Goal: Task Accomplishment & Management: Manage account settings

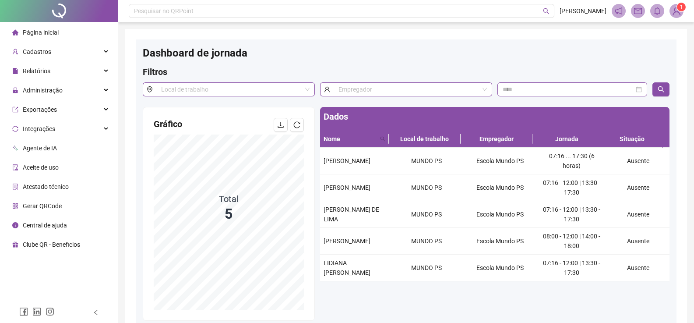
click at [411, 77] on div "Filtros" at bounding box center [406, 74] width 527 height 17
click at [662, 89] on icon "search" at bounding box center [661, 89] width 6 height 6
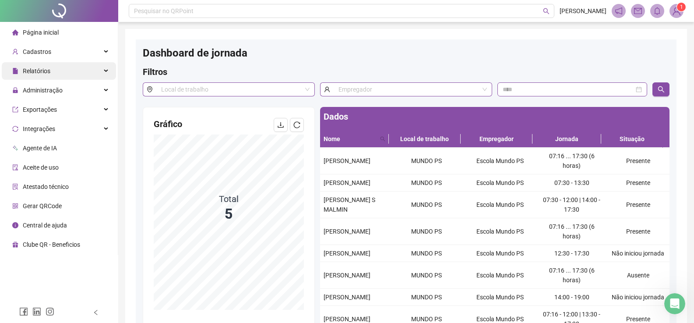
click at [47, 67] on span "Relatórios" at bounding box center [37, 70] width 28 height 7
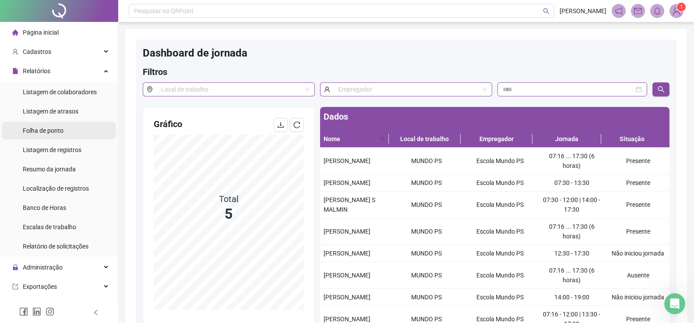
click at [43, 134] on span "Folha de ponto" at bounding box center [43, 130] width 41 height 7
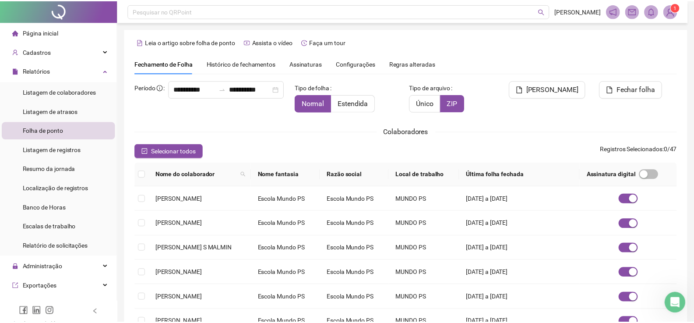
scroll to position [13, 0]
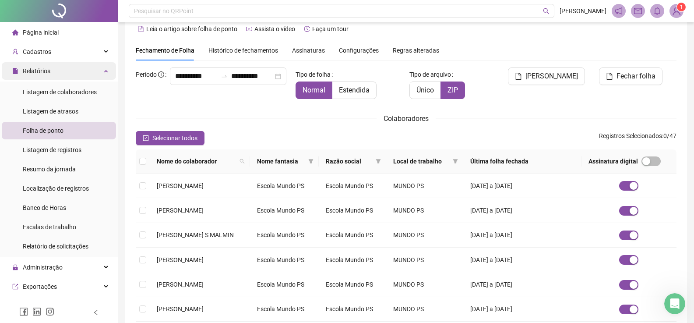
click at [53, 69] on div "Relatórios" at bounding box center [59, 71] width 114 height 18
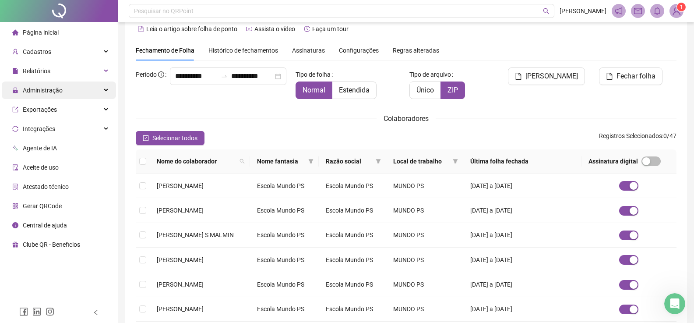
click at [58, 90] on span "Administração" at bounding box center [43, 90] width 40 height 7
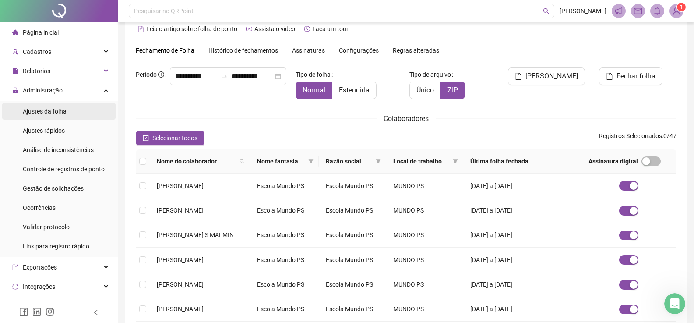
click at [64, 112] on span "Ajustes da folha" at bounding box center [45, 111] width 44 height 7
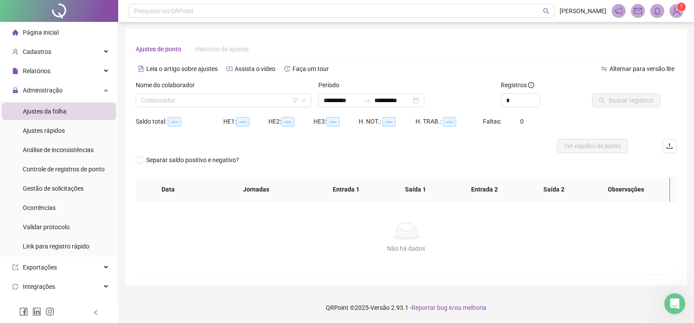
scroll to position [0, 0]
type input "**********"
click at [201, 103] on input "search" at bounding box center [219, 100] width 157 height 13
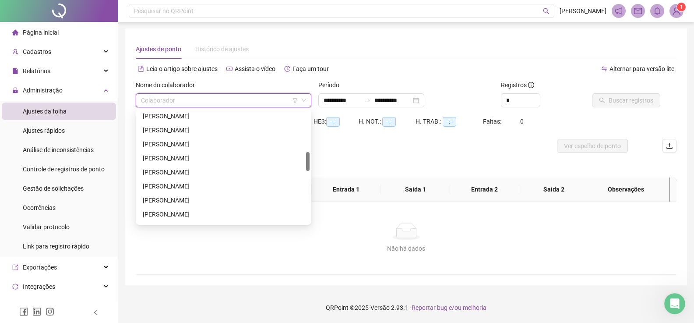
scroll to position [196, 0]
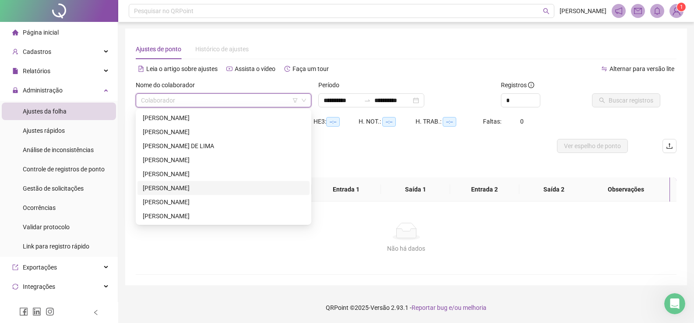
click at [163, 181] on div "[PERSON_NAME]" at bounding box center [224, 188] width 172 height 14
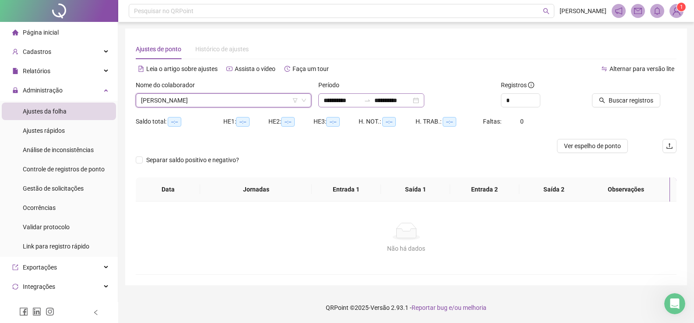
click at [424, 102] on div "**********" at bounding box center [371, 100] width 106 height 14
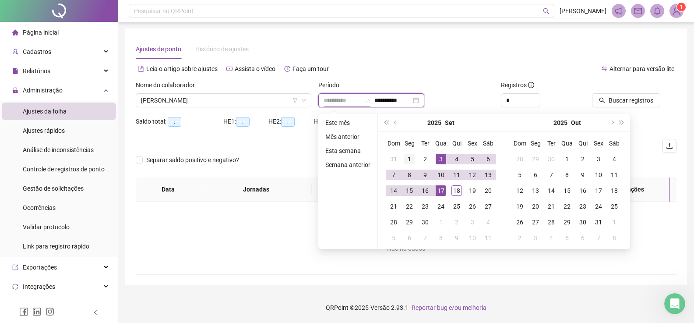
type input "**********"
drag, startPoint x: 405, startPoint y: 158, endPoint x: 429, endPoint y: 173, distance: 28.7
click at [406, 158] on div "1" at bounding box center [409, 159] width 11 height 11
type input "**********"
click at [455, 189] on div "18" at bounding box center [457, 190] width 11 height 11
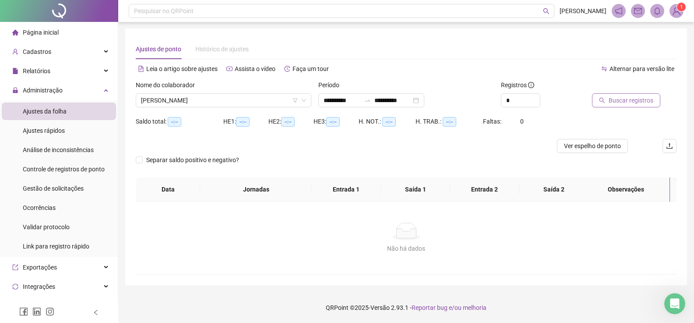
click at [632, 98] on span "Buscar registros" at bounding box center [631, 100] width 45 height 10
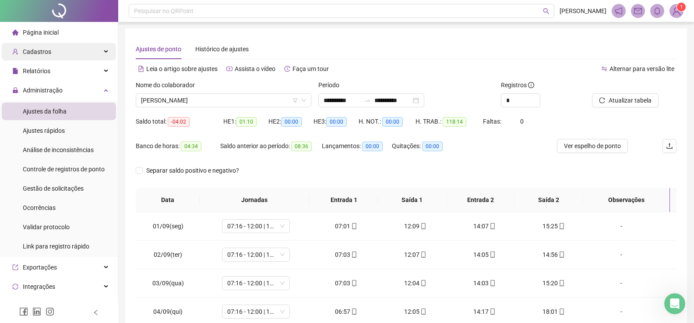
click at [62, 54] on div "Cadastros" at bounding box center [59, 52] width 114 height 18
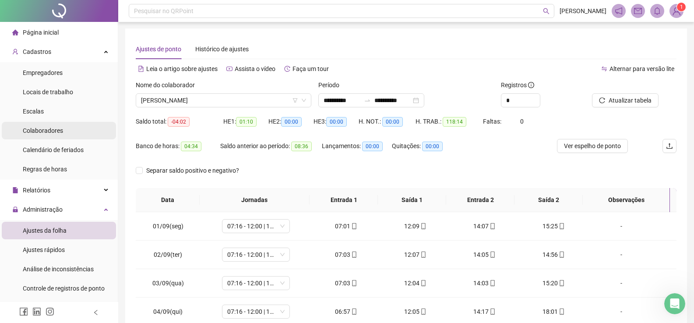
click at [71, 131] on li "Colaboradores" at bounding box center [59, 131] width 114 height 18
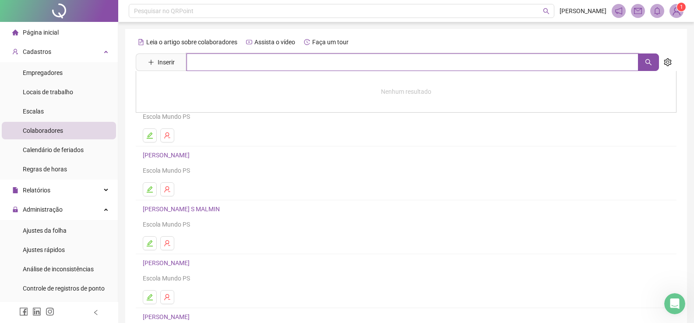
click at [259, 58] on input "text" at bounding box center [413, 62] width 452 height 18
click at [259, 58] on input "*" at bounding box center [413, 62] width 452 height 18
click at [646, 59] on icon "search" at bounding box center [648, 62] width 7 height 7
type input "********"
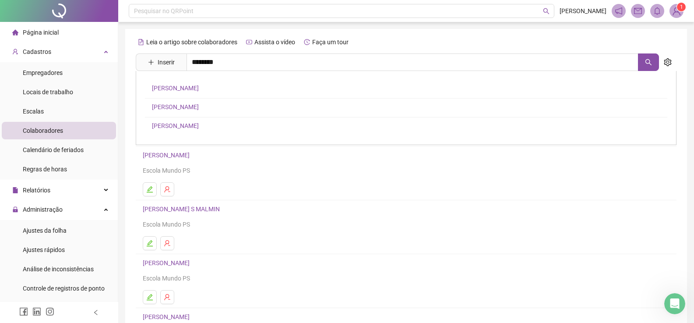
click at [199, 128] on link "[PERSON_NAME]" at bounding box center [175, 125] width 47 height 7
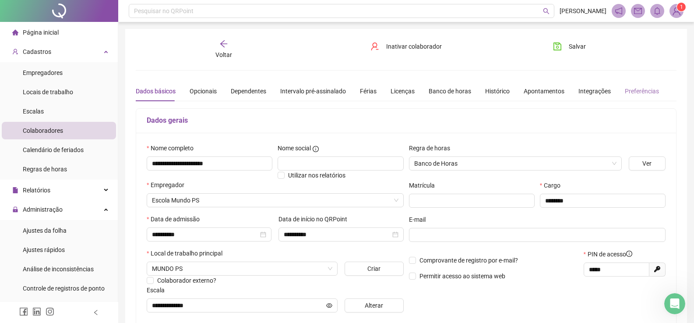
type input "**********"
click at [438, 91] on div "Banco de horas" at bounding box center [450, 91] width 42 height 10
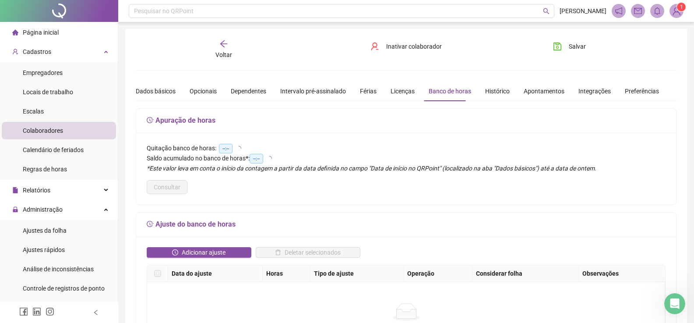
type input "**********"
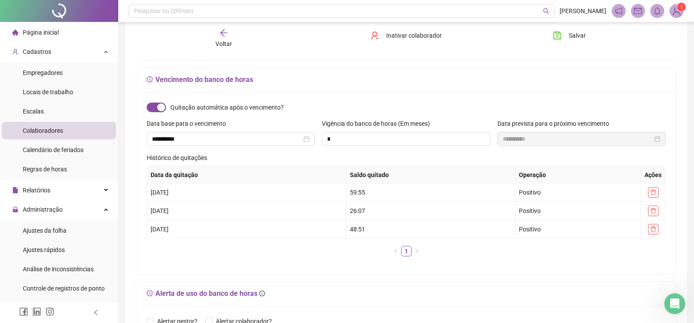
scroll to position [307, 0]
click at [151, 104] on span "button" at bounding box center [156, 107] width 19 height 10
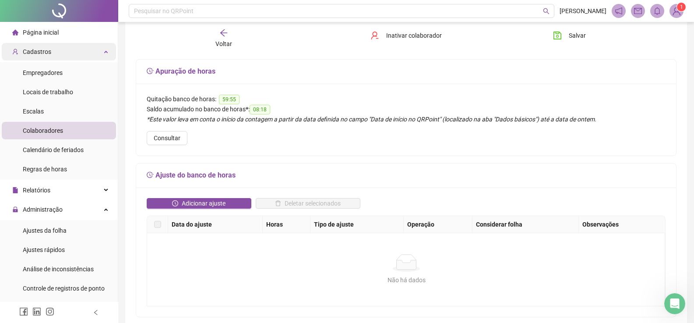
scroll to position [44, 0]
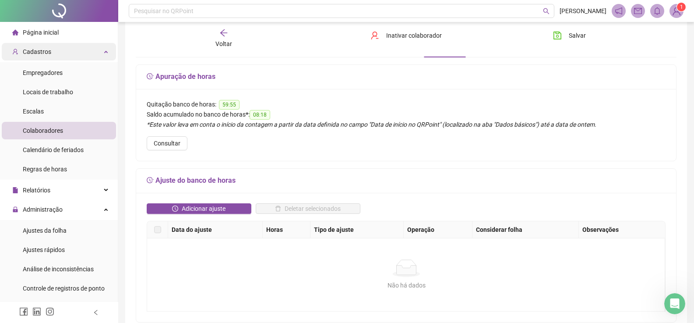
click at [51, 56] on div "Cadastros" at bounding box center [59, 52] width 114 height 18
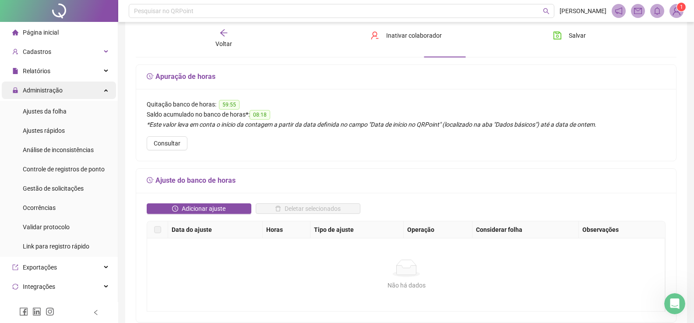
click at [47, 87] on span "Administração" at bounding box center [43, 90] width 40 height 7
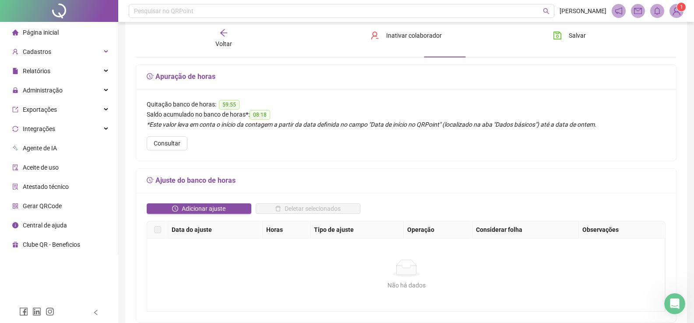
click at [53, 33] on span "Página inicial" at bounding box center [41, 32] width 36 height 7
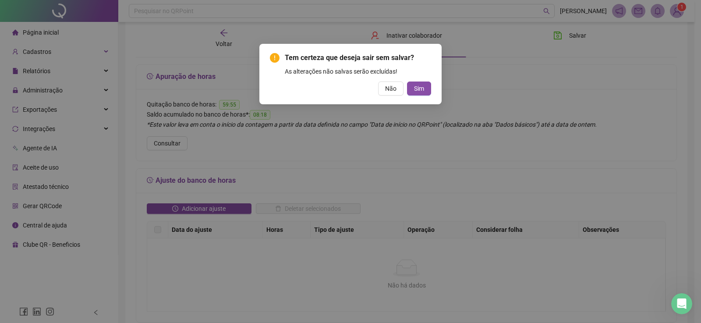
click at [454, 102] on div "Tem certeza que deseja sair sem salvar? As alterações não salvas serão excluída…" at bounding box center [350, 161] width 701 height 323
click at [388, 94] on button "Não" at bounding box center [390, 88] width 25 height 14
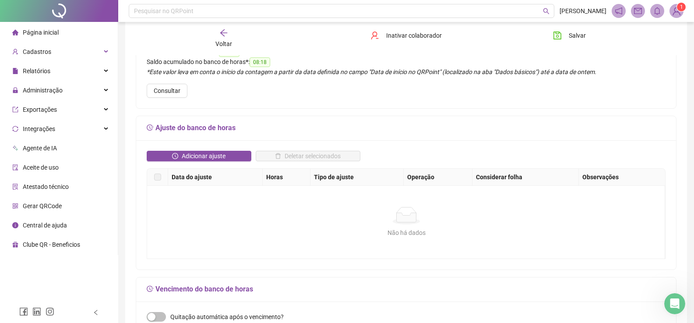
scroll to position [0, 0]
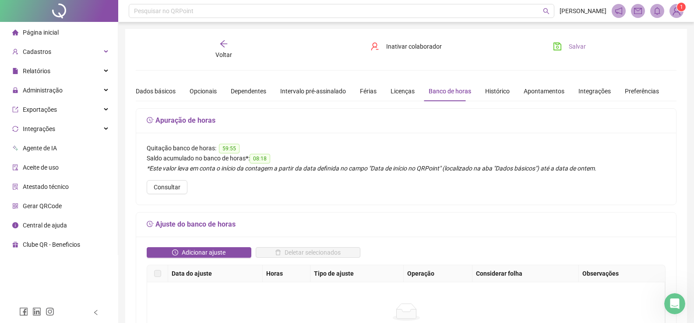
click at [577, 47] on span "Salvar" at bounding box center [577, 47] width 17 height 10
click at [60, 32] on li "Página inicial" at bounding box center [59, 33] width 114 height 18
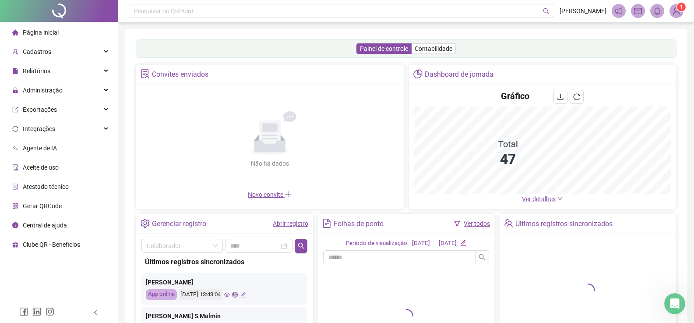
drag, startPoint x: 534, startPoint y: 200, endPoint x: 494, endPoint y: 139, distance: 73.4
click at [534, 200] on span "Ver detalhes" at bounding box center [539, 198] width 34 height 7
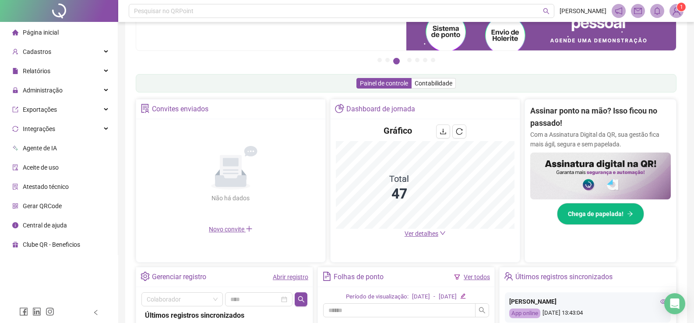
scroll to position [219, 0]
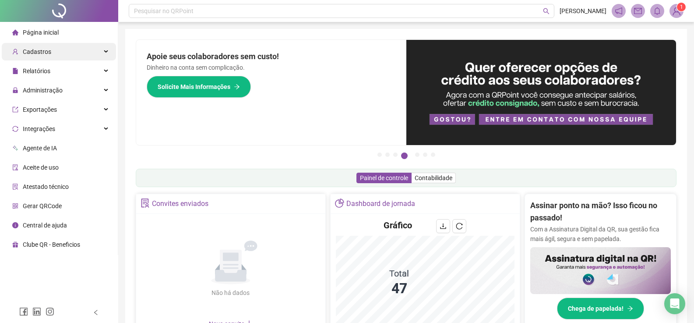
click at [45, 56] on span "Cadastros" at bounding box center [31, 52] width 39 height 18
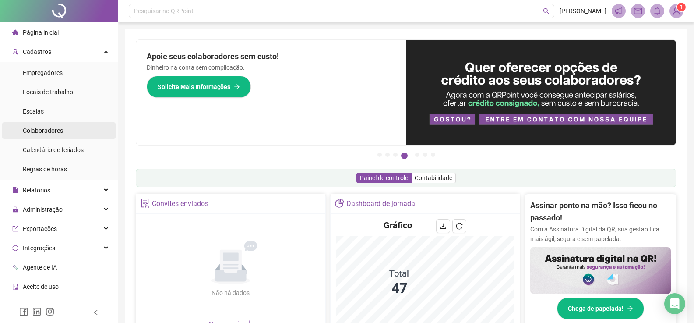
click at [52, 127] on span "Colaboradores" at bounding box center [43, 130] width 40 height 7
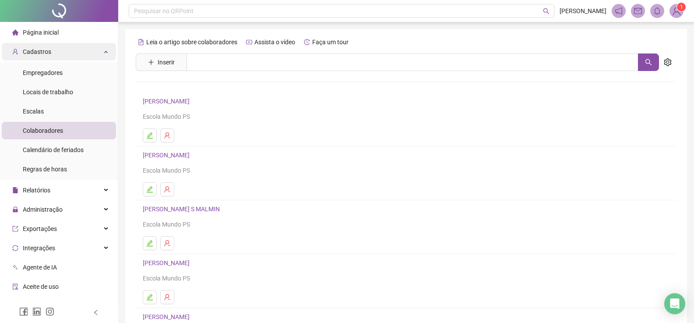
click at [60, 49] on div "Cadastros" at bounding box center [59, 52] width 114 height 18
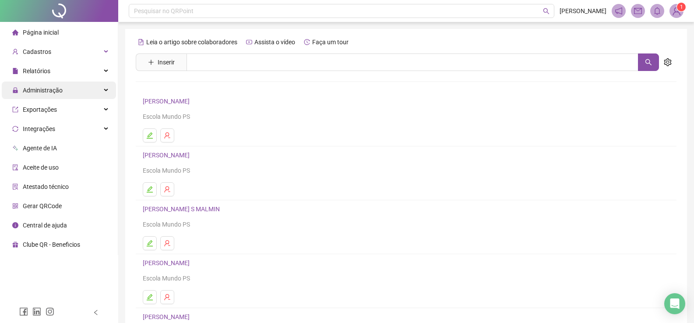
click at [60, 90] on span "Administração" at bounding box center [43, 90] width 40 height 7
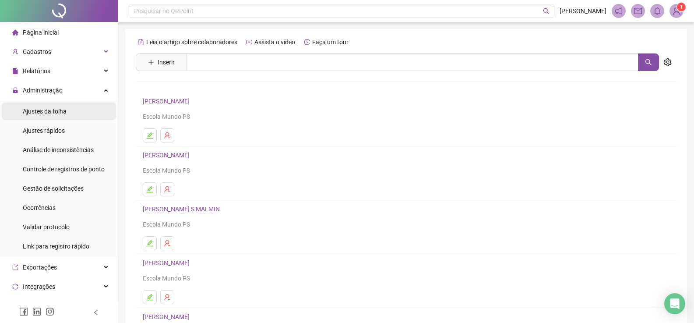
click at [70, 111] on li "Ajustes da folha" at bounding box center [59, 111] width 114 height 18
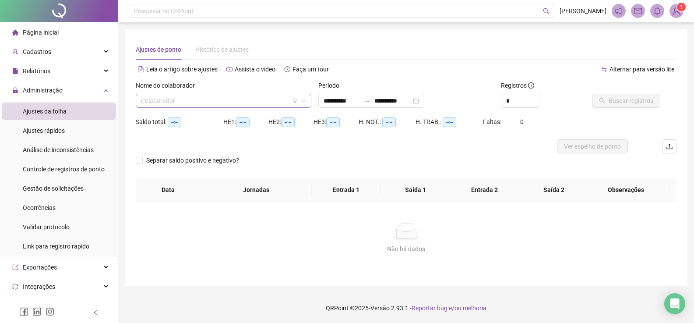
click at [228, 97] on input "search" at bounding box center [219, 100] width 157 height 13
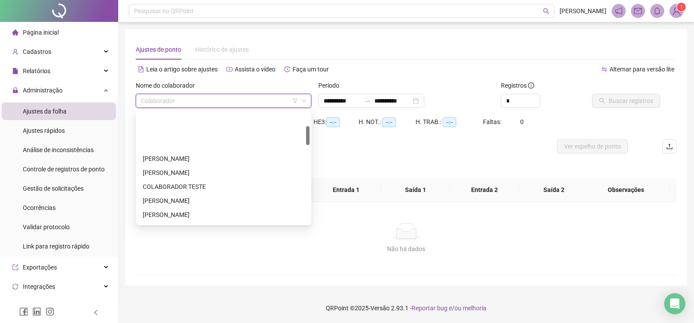
scroll to position [88, 0]
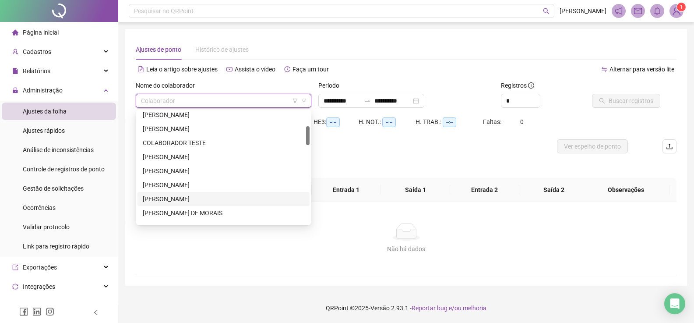
click at [187, 198] on div "[PERSON_NAME]" at bounding box center [224, 199] width 162 height 10
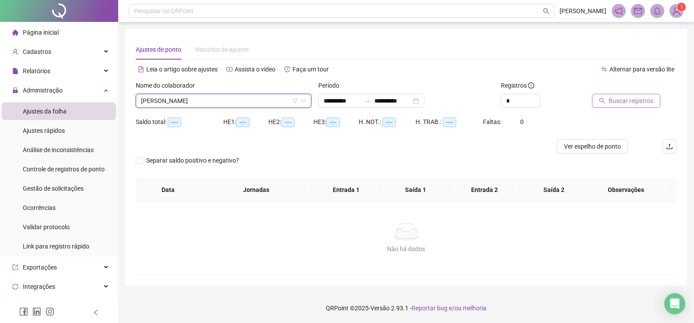
click at [628, 100] on span "Buscar registros" at bounding box center [631, 101] width 45 height 10
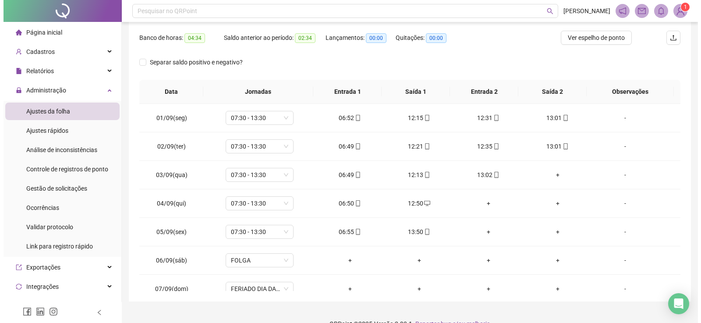
scroll to position [0, 0]
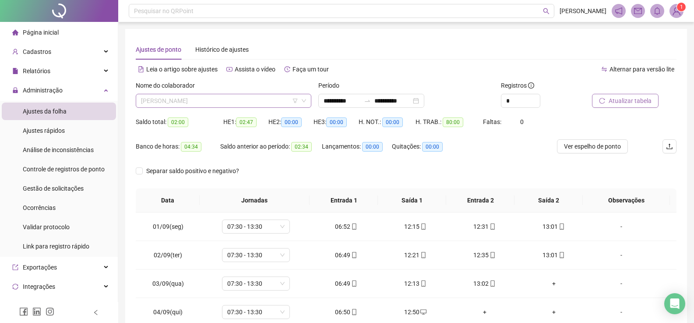
click at [213, 102] on span "[PERSON_NAME]" at bounding box center [223, 100] width 165 height 13
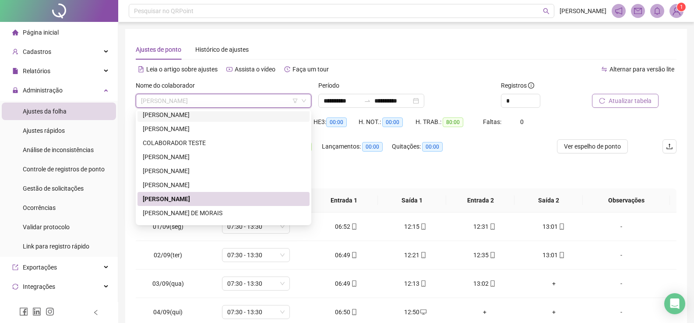
click at [190, 113] on div "[PERSON_NAME]" at bounding box center [224, 115] width 162 height 10
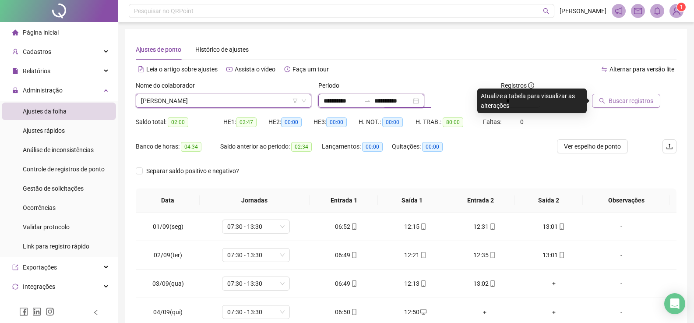
click at [411, 101] on input "**********" at bounding box center [392, 101] width 37 height 10
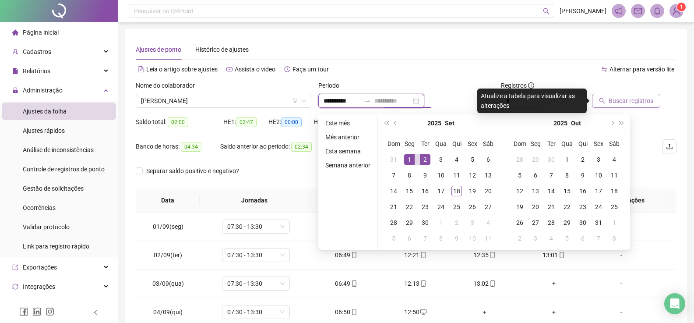
type input "**********"
drag, startPoint x: 407, startPoint y: 157, endPoint x: 434, endPoint y: 176, distance: 33.6
click at [407, 156] on div "1" at bounding box center [409, 159] width 11 height 11
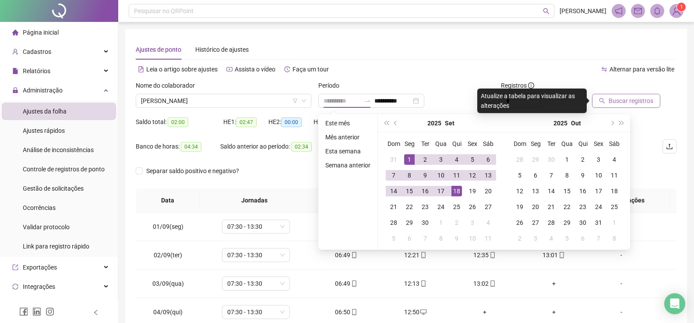
click at [459, 191] on div "18" at bounding box center [457, 191] width 11 height 11
type input "**********"
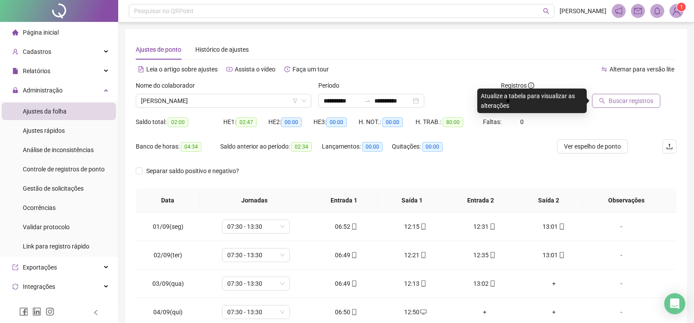
click at [615, 102] on span "Buscar registros" at bounding box center [631, 101] width 45 height 10
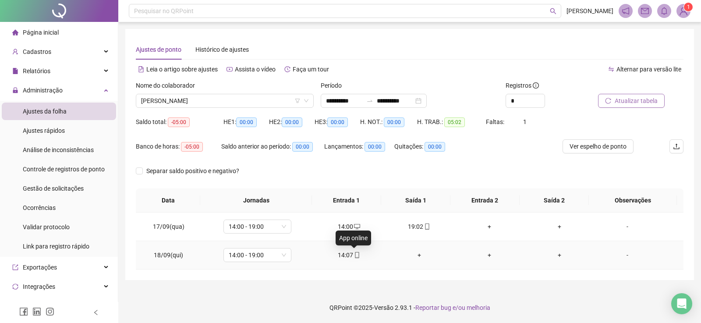
click at [354, 257] on icon "mobile" at bounding box center [357, 255] width 6 height 6
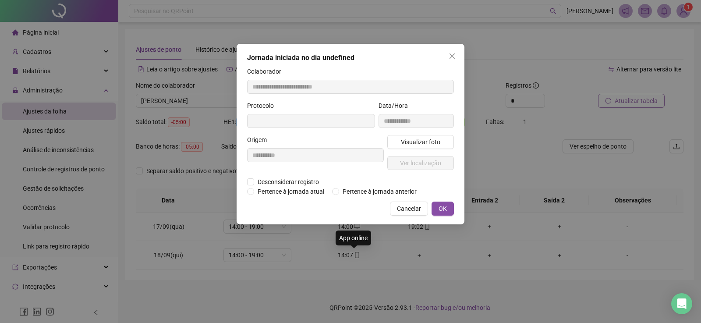
type input "**********"
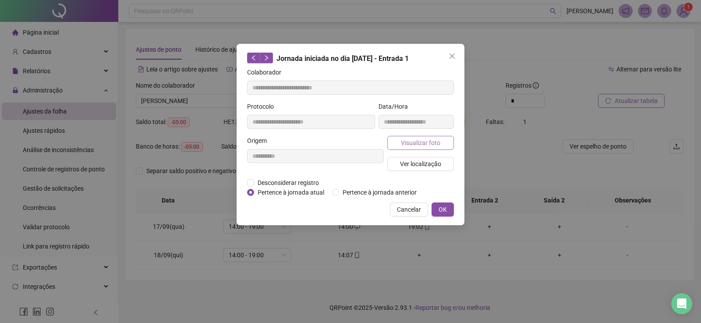
click at [409, 144] on span "Visualizar foto" at bounding box center [420, 143] width 39 height 10
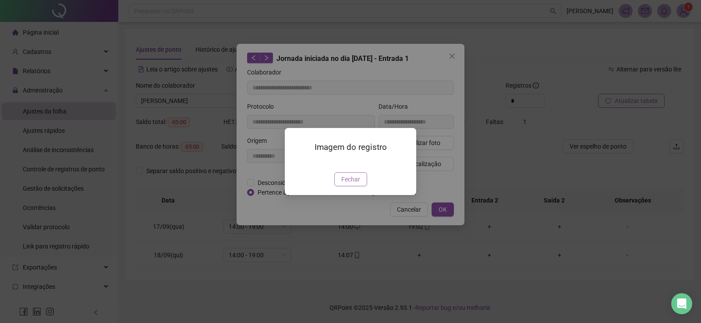
click at [341, 186] on button "Fechar" at bounding box center [350, 179] width 33 height 14
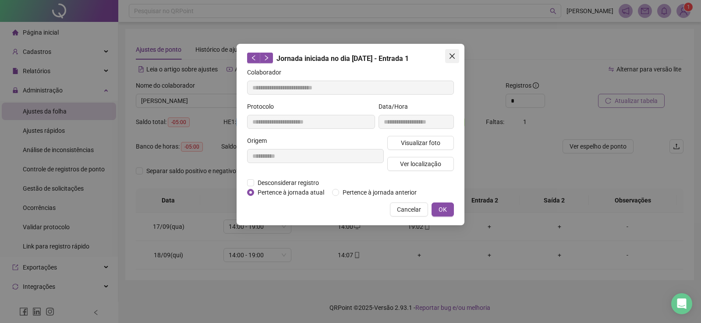
click at [451, 58] on icon "close" at bounding box center [451, 56] width 7 height 7
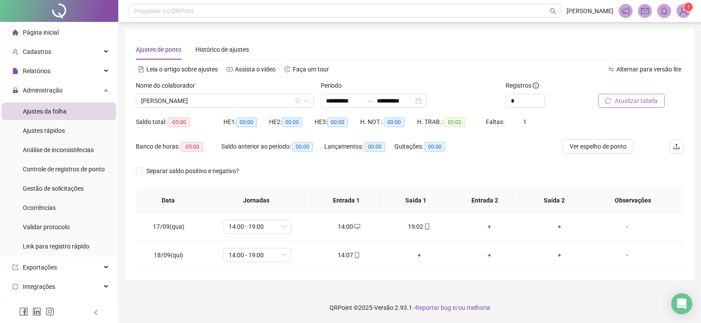
click at [626, 100] on span "Atualizar tabela" at bounding box center [635, 101] width 43 height 10
click at [195, 102] on span "[PERSON_NAME]" at bounding box center [224, 100] width 167 height 13
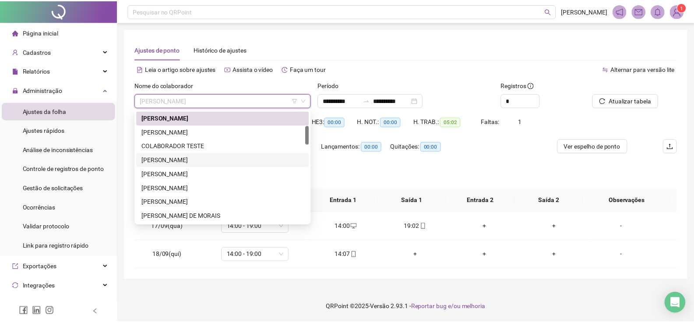
scroll to position [172, 0]
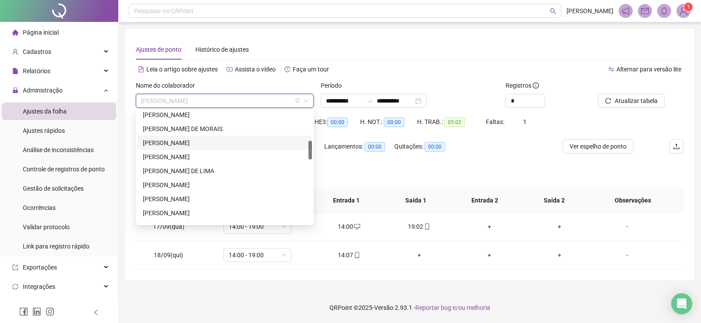
click at [167, 139] on div "[PERSON_NAME]" at bounding box center [225, 143] width 164 height 10
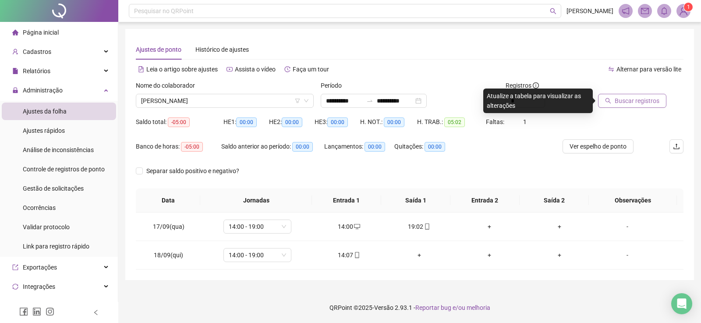
click at [629, 103] on span "Buscar registros" at bounding box center [636, 101] width 45 height 10
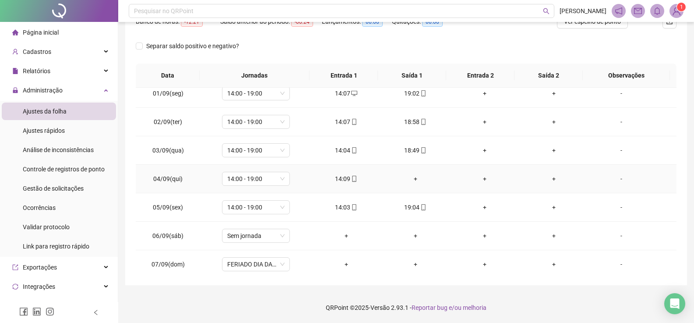
scroll to position [0, 0]
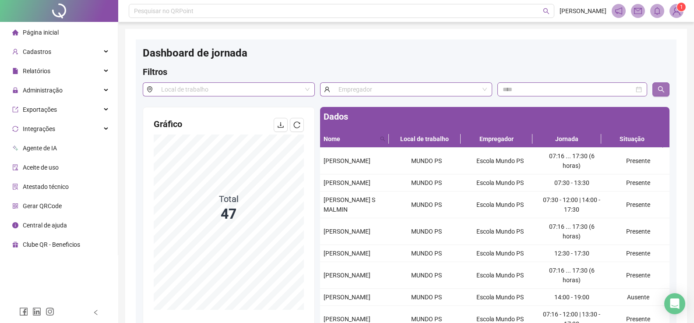
click at [660, 90] on icon "search" at bounding box center [661, 89] width 7 height 7
